Goal: Register for event/course

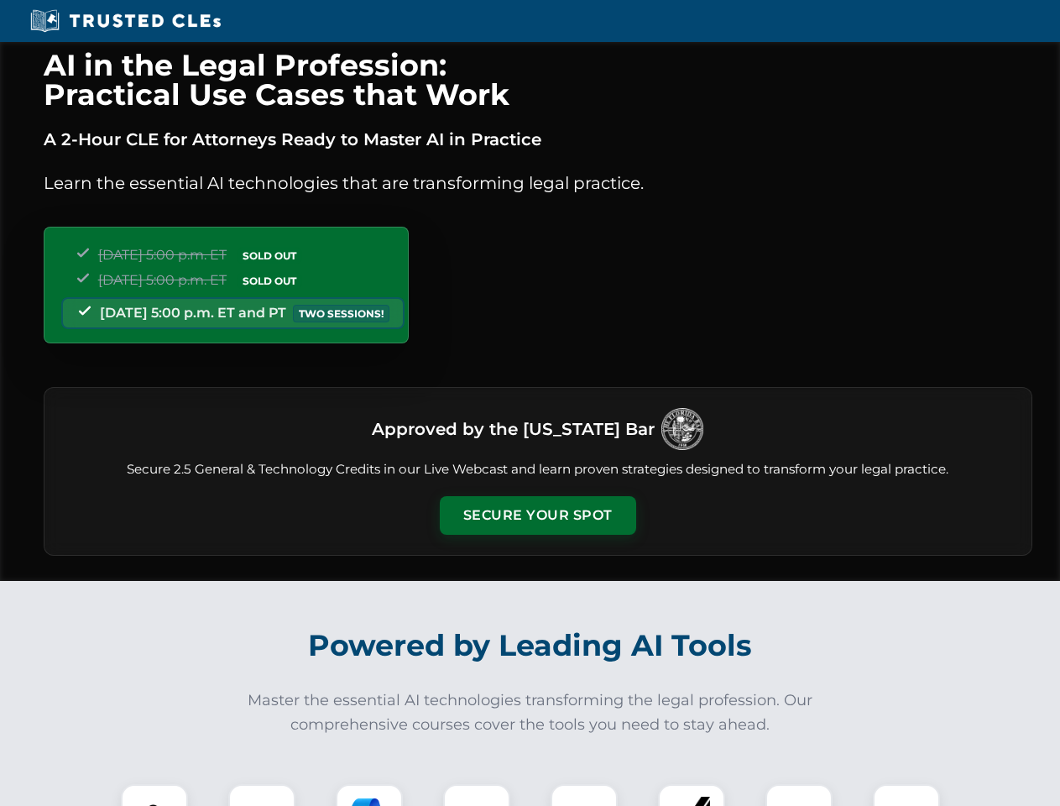
click at [537, 515] on button "Secure Your Spot" at bounding box center [538, 515] width 196 height 39
click at [154, 795] on img at bounding box center [154, 817] width 49 height 49
